Goal: Consume media (video, audio): Consume media (video, audio)

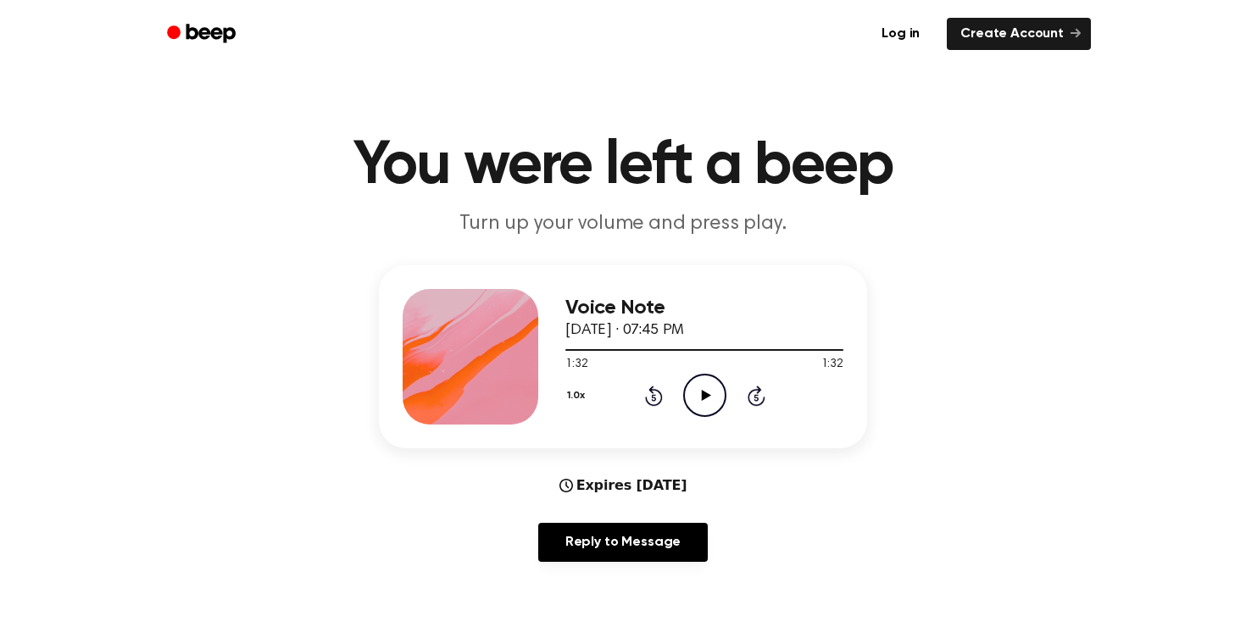
drag, startPoint x: 837, startPoint y: 347, endPoint x: 559, endPoint y: 347, distance: 278.0
click at [559, 347] on div "Voice Note [DATE] · 07:45 PM 1:32 1:32 Your browser does not support the [objec…" at bounding box center [623, 356] width 488 height 183
drag, startPoint x: 835, startPoint y: 350, endPoint x: 563, endPoint y: 346, distance: 272.1
click at [563, 346] on div "Voice Note [DATE] · 07:45 PM 1:32 1:32 Your browser does not support the [objec…" at bounding box center [623, 356] width 488 height 183
click at [651, 397] on icon "Rewind 5 seconds" at bounding box center [653, 396] width 19 height 22
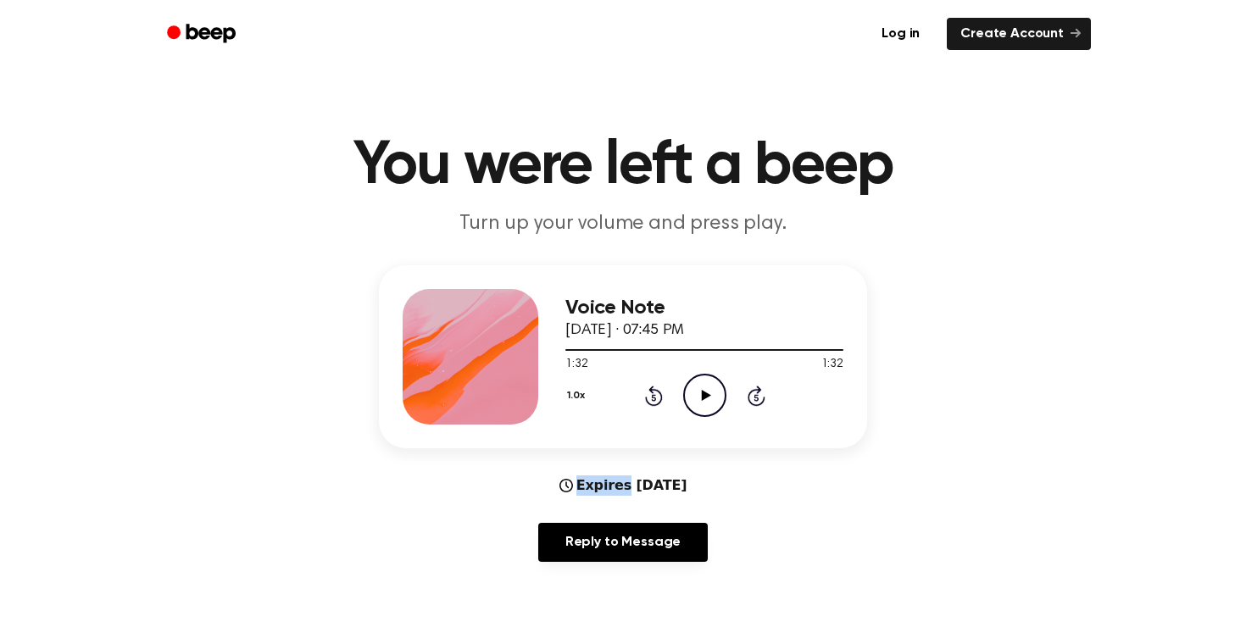
click at [651, 397] on icon at bounding box center [653, 397] width 4 height 7
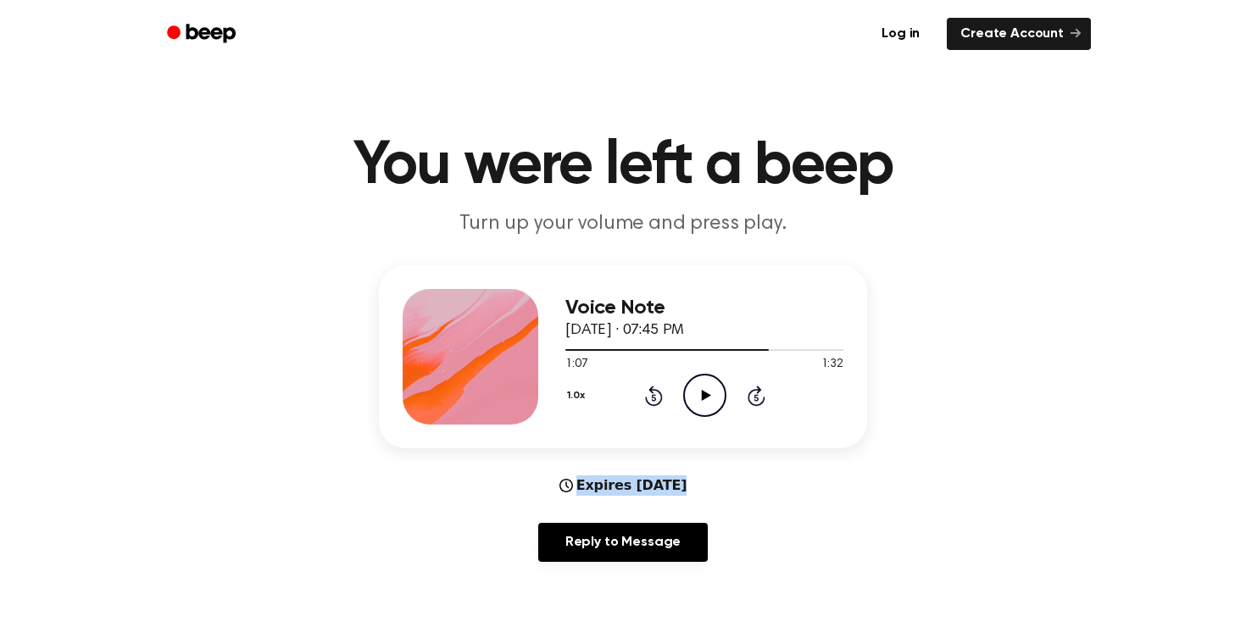
click at [651, 397] on icon at bounding box center [653, 397] width 4 height 7
